Goal: Information Seeking & Learning: Learn about a topic

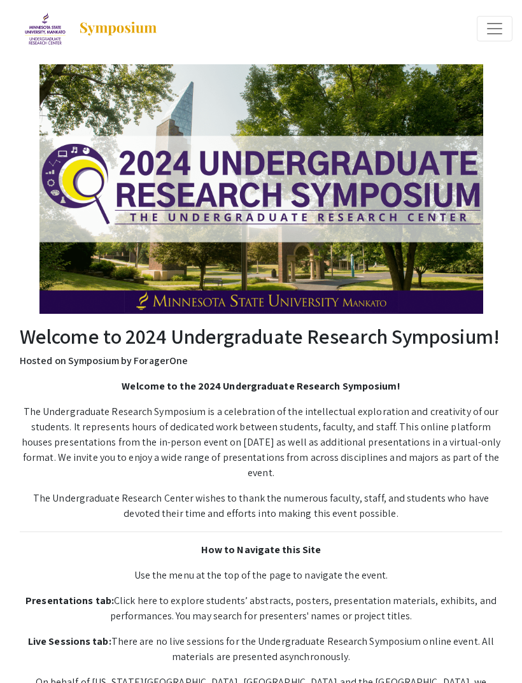
click at [95, 32] on img at bounding box center [118, 28] width 80 height 15
click at [61, 32] on img at bounding box center [45, 29] width 41 height 32
click at [494, 28] on span "Expand or Collapse Menu" at bounding box center [494, 28] width 19 height 19
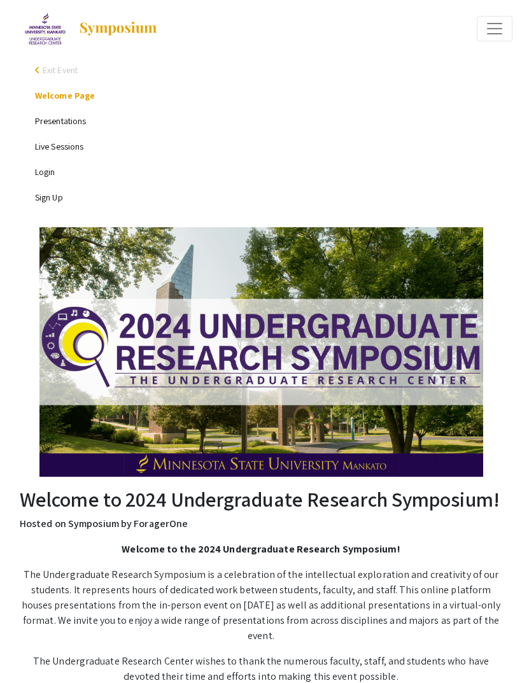
click at [82, 127] on link "Presentations" at bounding box center [60, 120] width 51 height 11
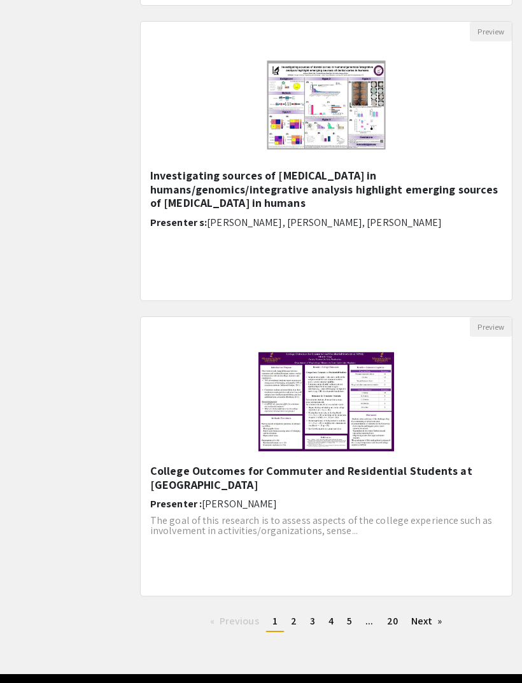
scroll to position [1452, 0]
click at [296, 623] on span "2" at bounding box center [294, 620] width 6 height 13
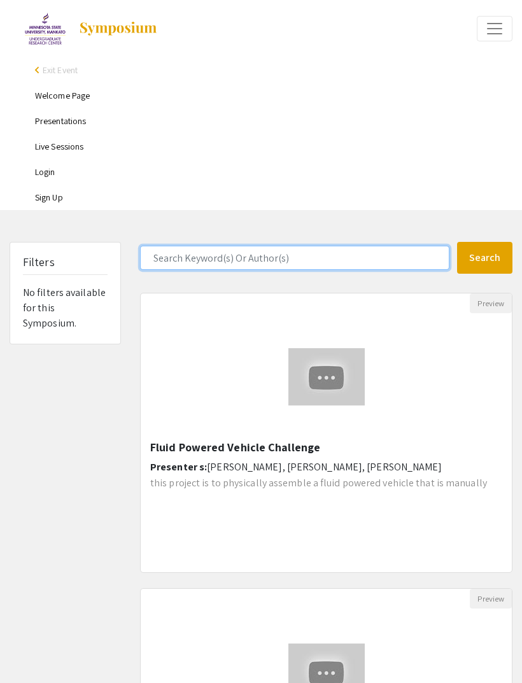
click at [406, 264] on input "Search Keyword(s) Or Author(s)" at bounding box center [294, 258] width 309 height 24
type input "Exercise"
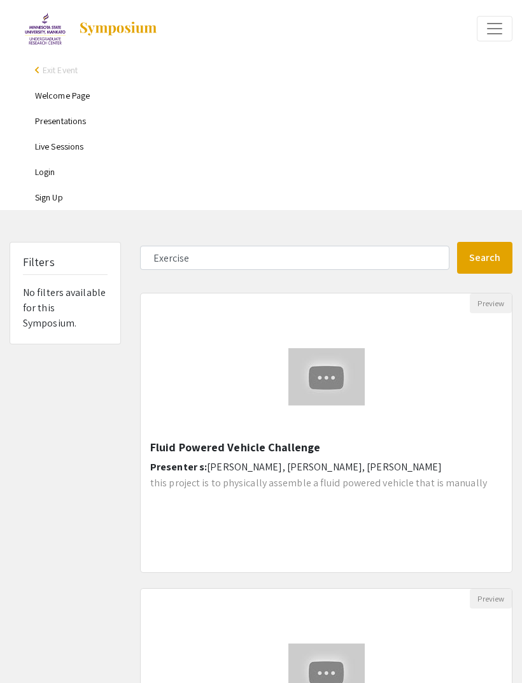
click at [488, 265] on button "Search" at bounding box center [485, 258] width 56 height 32
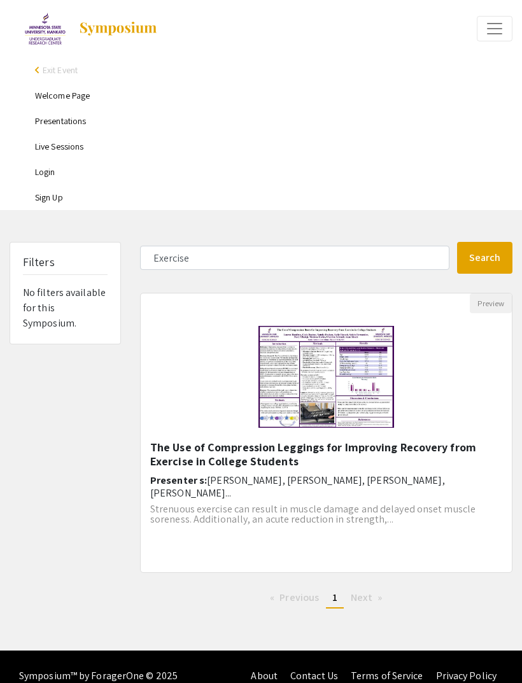
click at [394, 438] on img "Open Presentation <p>The Use of Compression Leggings for Improving Recovery fro…" at bounding box center [326, 376] width 161 height 127
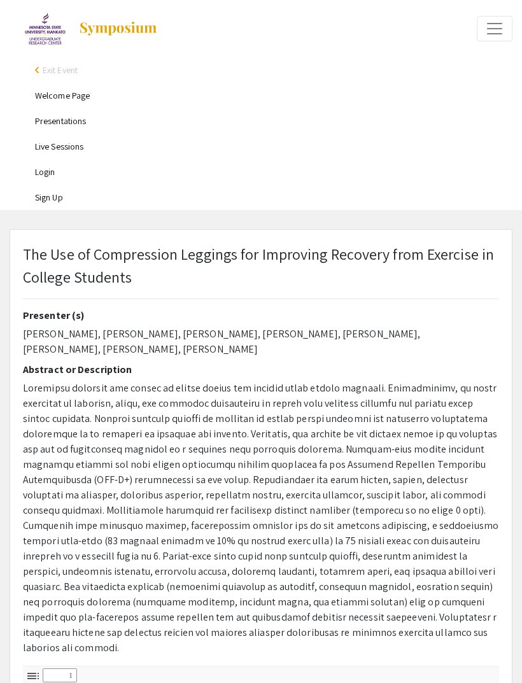
select select "custom"
type input "0"
select select "custom"
type input "1"
select select "custom"
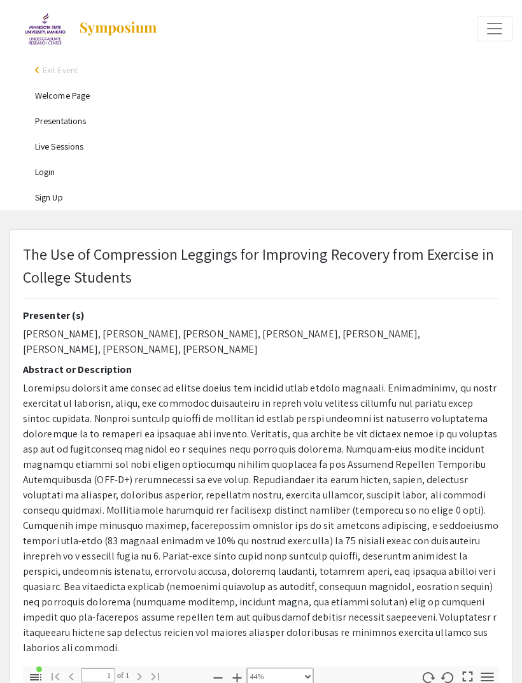
scroll to position [0, 642]
